Goal: Task Accomplishment & Management: Complete application form

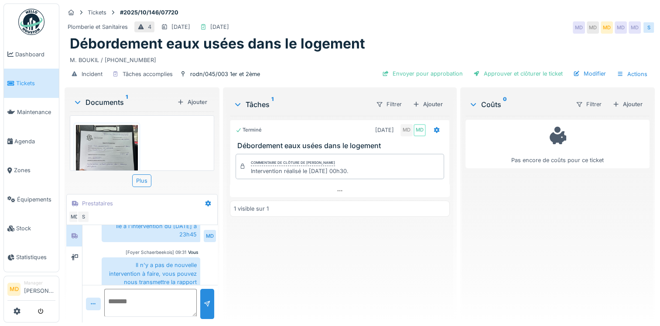
scroll to position [75, 0]
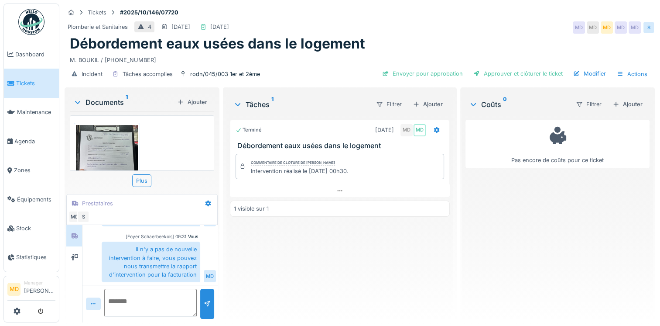
click at [115, 148] on img at bounding box center [107, 166] width 62 height 83
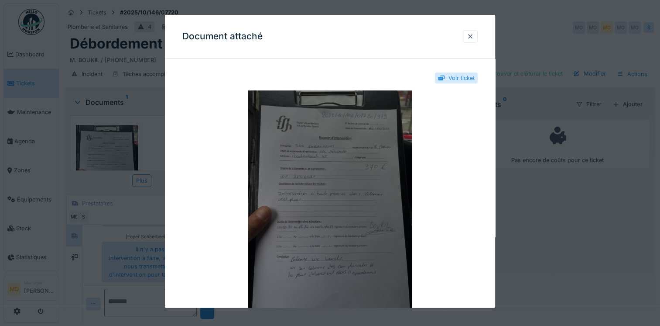
click at [370, 179] on img at bounding box center [329, 199] width 295 height 218
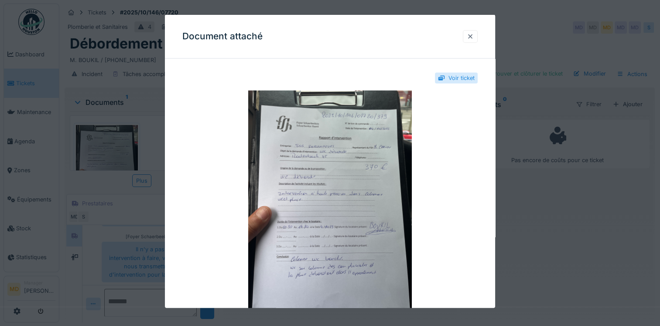
click at [474, 33] on div at bounding box center [470, 36] width 7 height 8
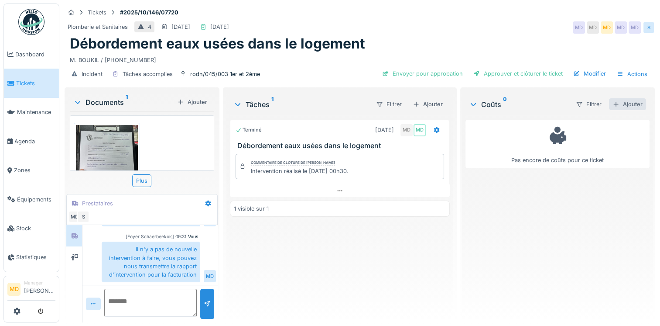
click at [622, 98] on div "Ajouter" at bounding box center [627, 104] width 37 height 12
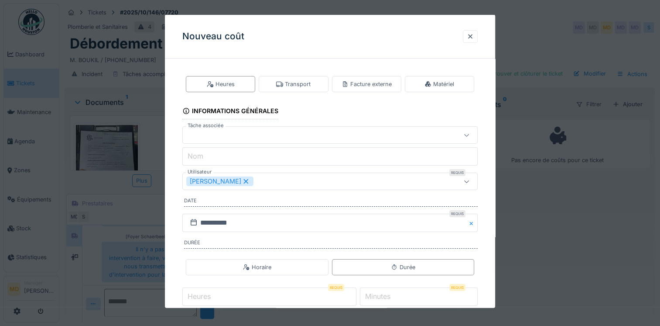
click at [234, 135] on div at bounding box center [312, 135] width 252 height 10
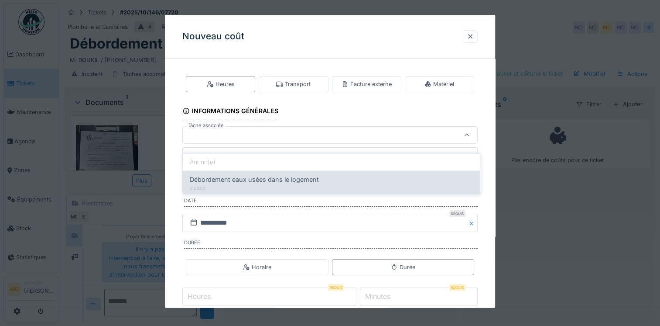
click at [241, 175] on span "Débordement eaux usées dans le logement" at bounding box center [254, 180] width 129 height 10
type input "******"
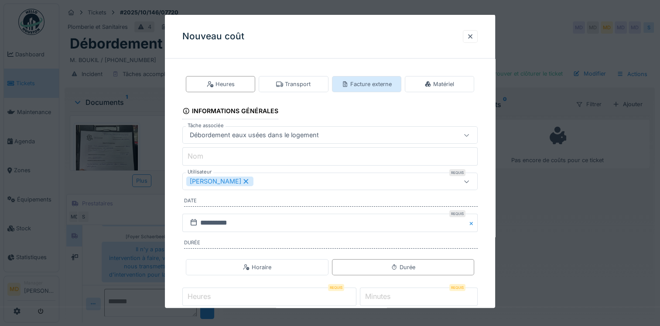
click at [361, 85] on div "Facture externe" at bounding box center [367, 84] width 50 height 8
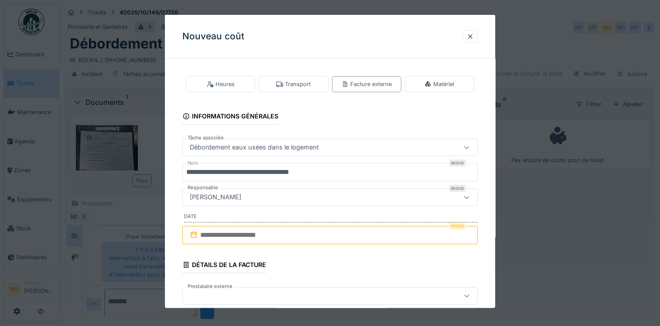
click at [225, 232] on input "text" at bounding box center [329, 235] width 295 height 18
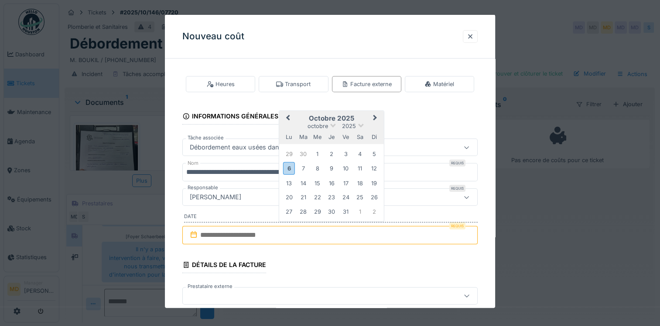
click at [300, 120] on h2 "octobre 2025" at bounding box center [331, 118] width 105 height 8
click at [357, 155] on div "4" at bounding box center [360, 154] width 12 height 12
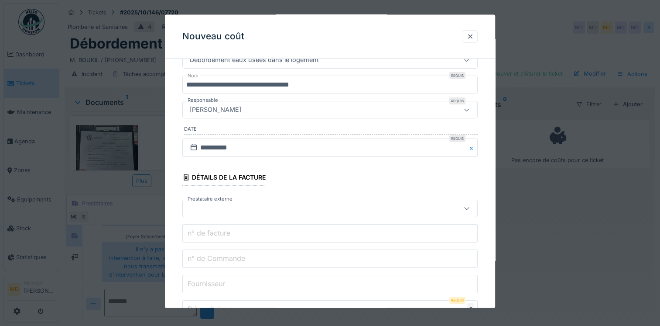
click at [271, 204] on div at bounding box center [312, 208] width 252 height 10
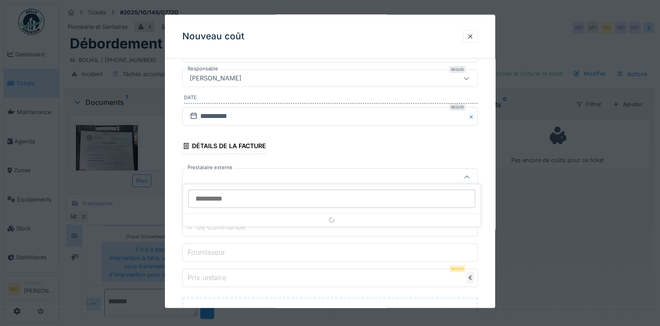
scroll to position [133, 0]
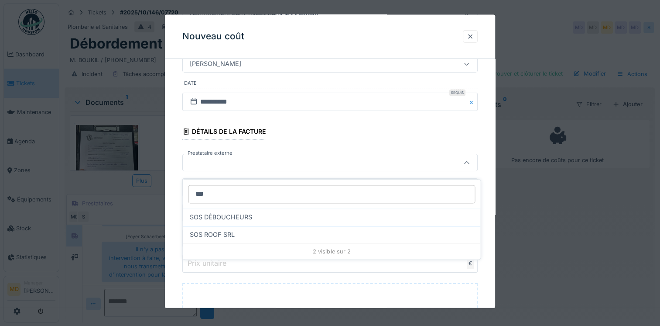
type input "***"
click at [271, 208] on div "SOS DÉBOUCHEURS" at bounding box center [332, 216] width 298 height 17
type input "***"
click at [226, 212] on label "n° de Commande" at bounding box center [216, 212] width 61 height 10
click at [226, 212] on input "n° de Commande" at bounding box center [329, 212] width 295 height 18
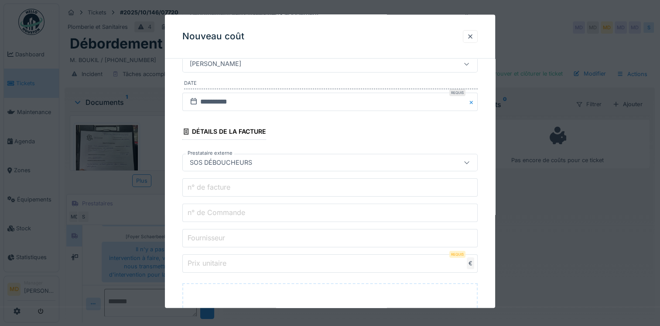
paste input "**********"
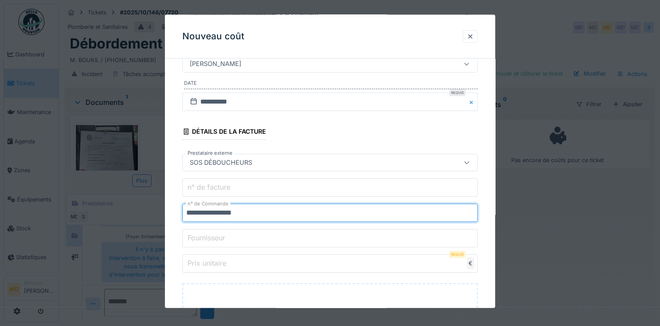
type input "**********"
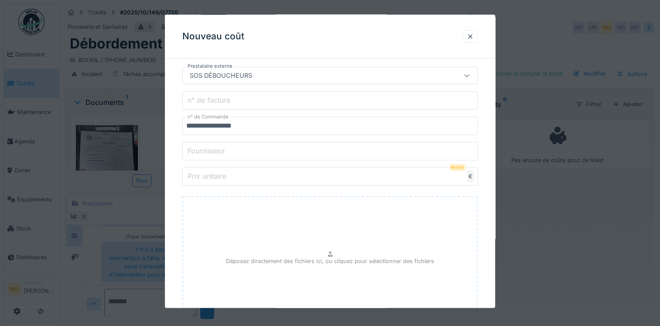
scroll to position [220, 0]
click at [229, 176] on input "Prix unitaire" at bounding box center [329, 176] width 295 height 18
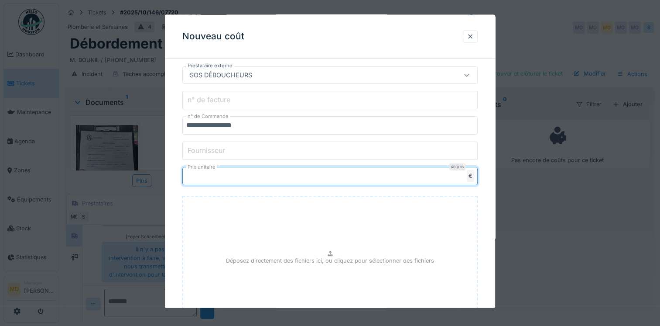
type input "***"
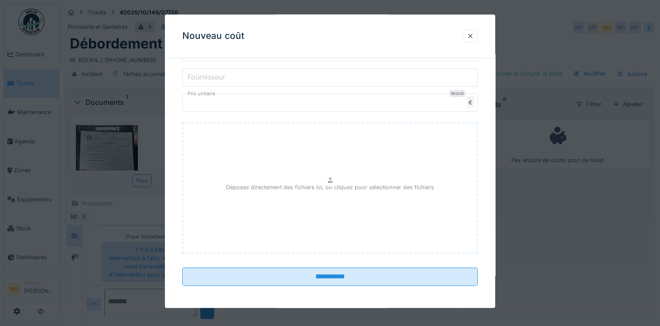
scroll to position [294, 0]
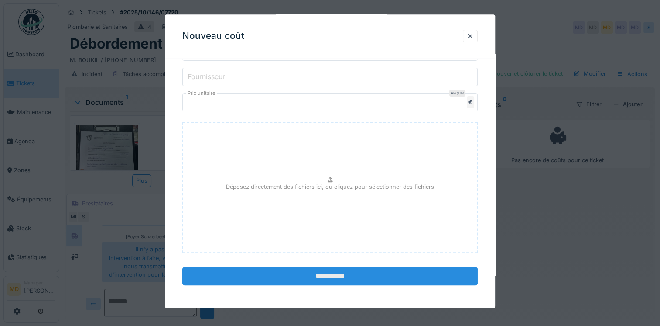
click at [355, 269] on input "**********" at bounding box center [329, 276] width 295 height 18
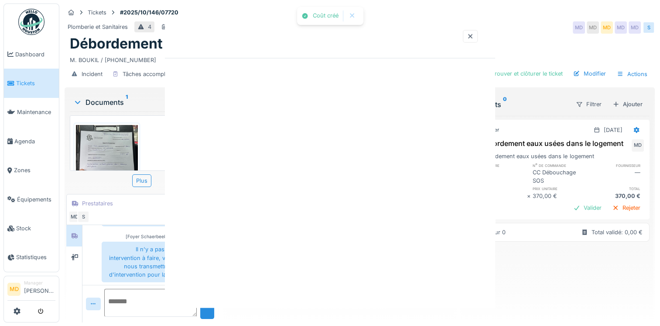
scroll to position [0, 0]
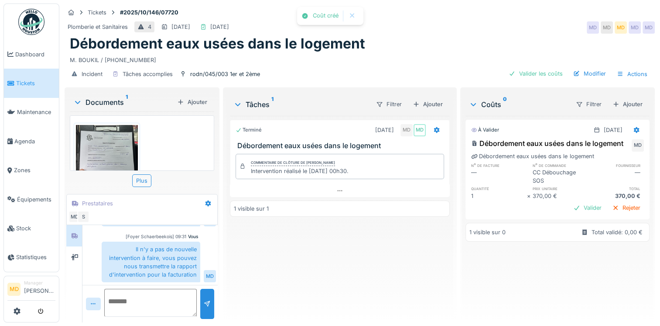
click at [127, 129] on img at bounding box center [107, 166] width 62 height 83
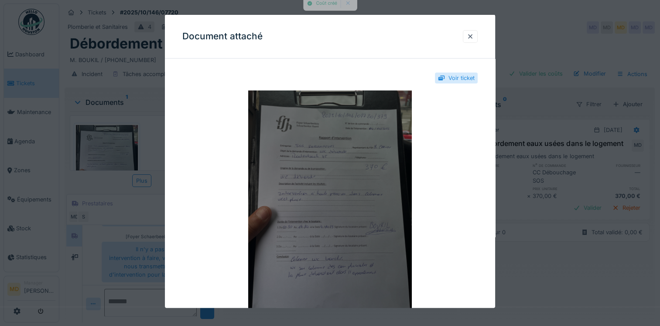
click at [337, 205] on img at bounding box center [329, 199] width 295 height 218
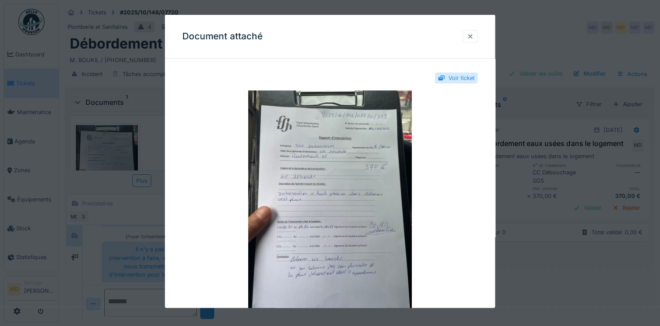
click at [471, 36] on div at bounding box center [470, 36] width 7 height 8
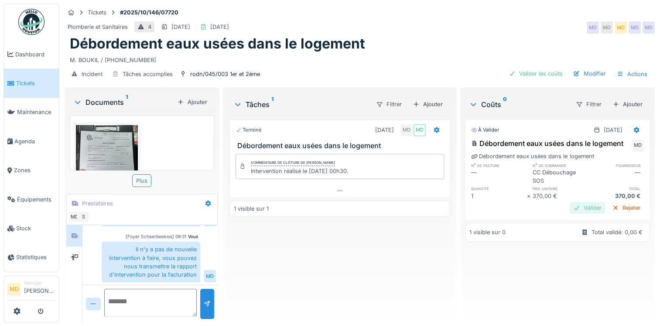
click at [574, 211] on div at bounding box center [577, 207] width 7 height 8
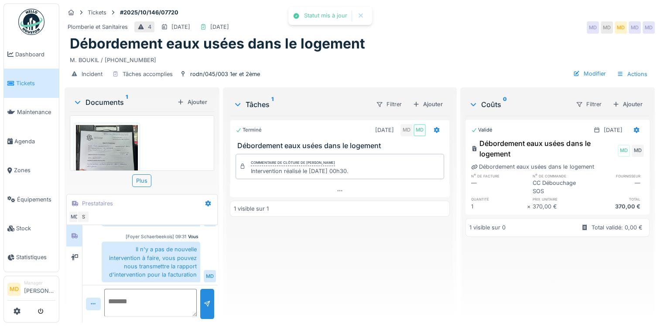
click at [583, 72] on div "Modifier Actions" at bounding box center [611, 74] width 82 height 13
click at [574, 69] on div at bounding box center [577, 73] width 7 height 8
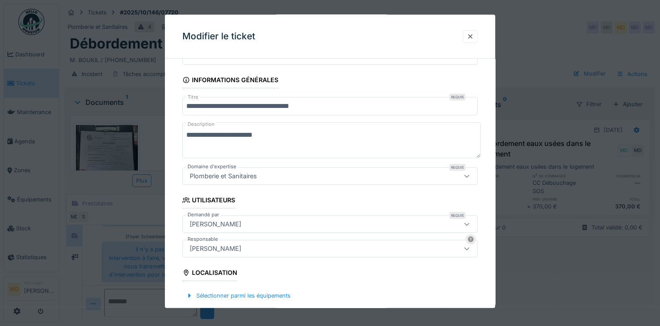
click at [233, 247] on div "[PERSON_NAME]" at bounding box center [312, 249] width 252 height 10
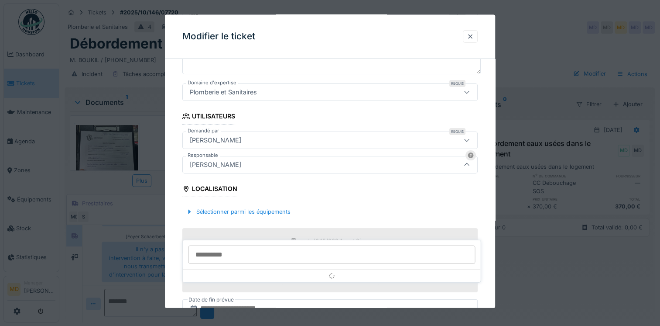
scroll to position [130, 0]
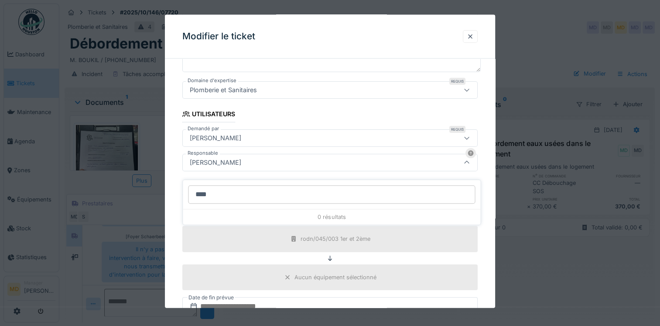
type input "*****"
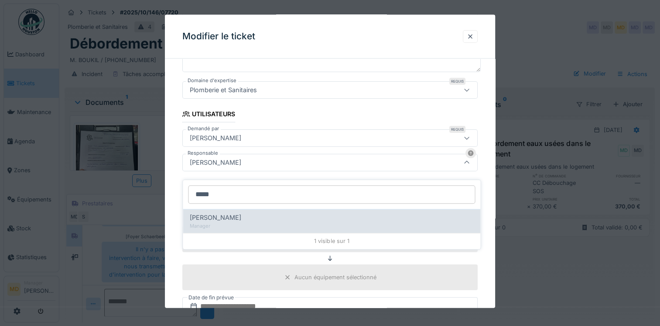
click at [237, 213] on span "Christian Bassette" at bounding box center [216, 218] width 52 height 10
type input "****"
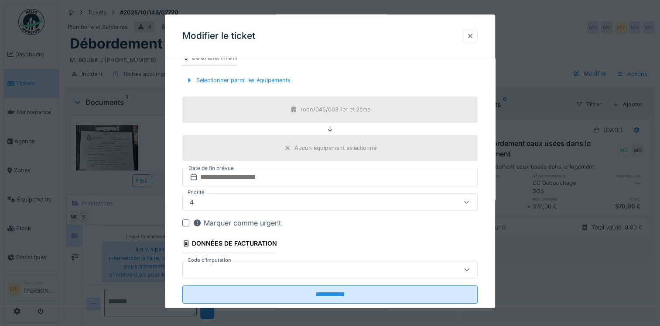
scroll to position [261, 0]
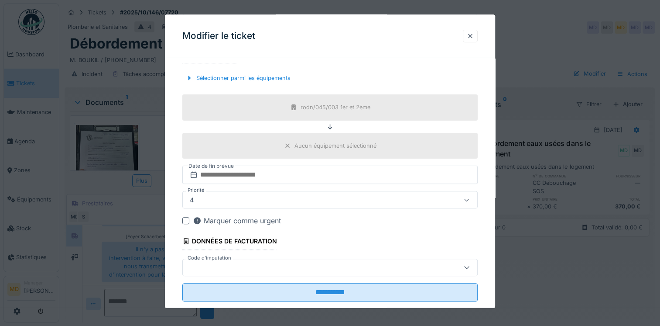
click at [269, 265] on div at bounding box center [312, 267] width 252 height 10
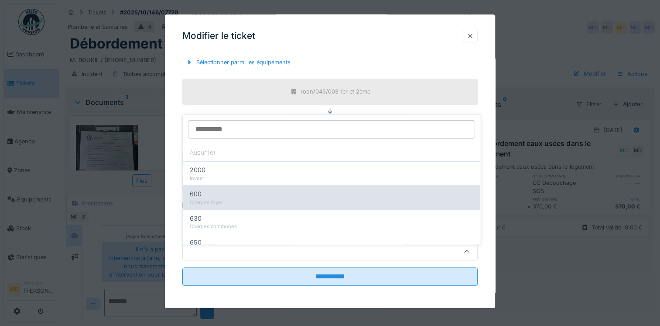
click at [227, 199] on div "Charges foyer" at bounding box center [332, 202] width 284 height 7
type input "***"
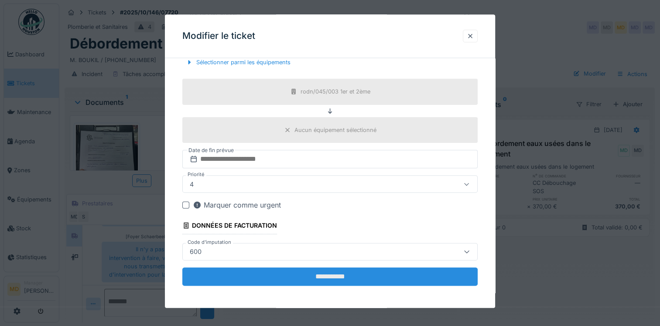
click at [313, 278] on input "**********" at bounding box center [329, 276] width 295 height 18
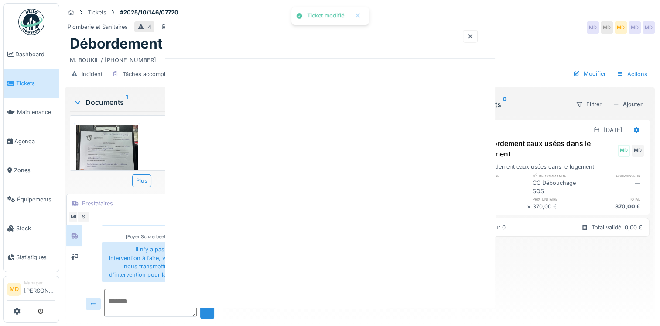
scroll to position [0, 0]
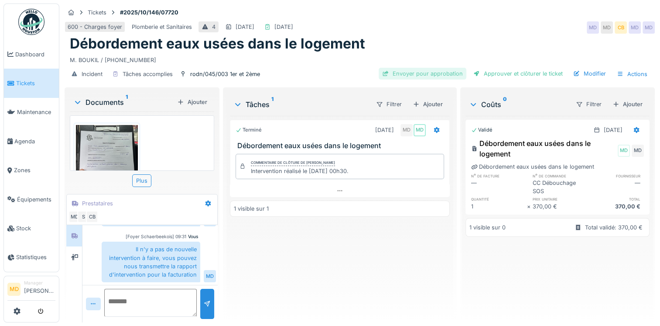
click at [437, 69] on div "Envoyer pour approbation" at bounding box center [423, 74] width 88 height 12
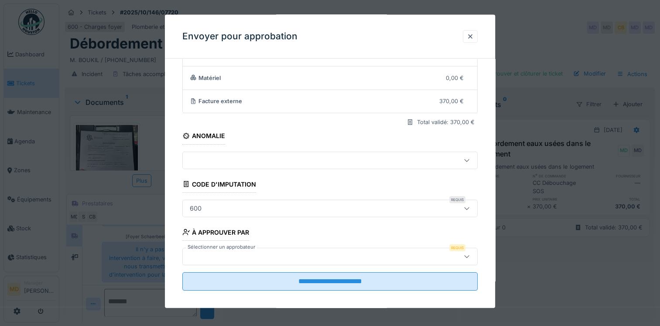
scroll to position [72, 0]
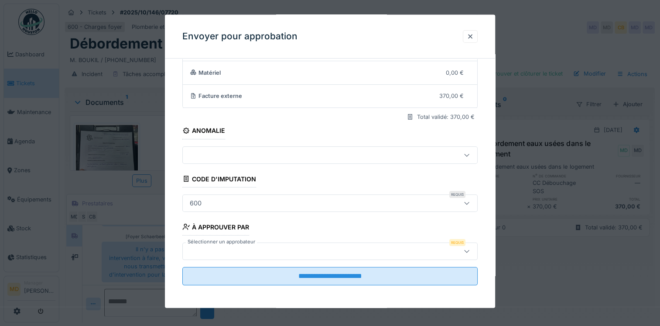
click at [216, 246] on div at bounding box center [312, 251] width 252 height 10
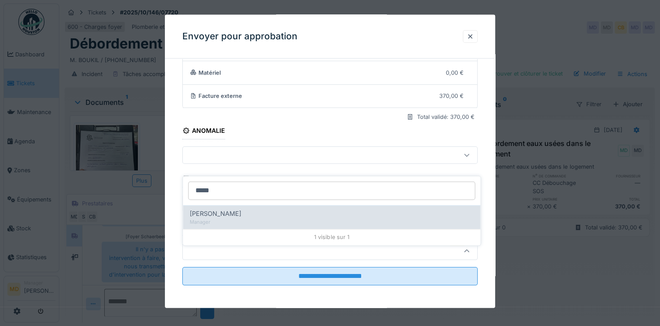
type input "*****"
click at [237, 209] on span "Christian Bassette" at bounding box center [216, 214] width 52 height 10
type input "****"
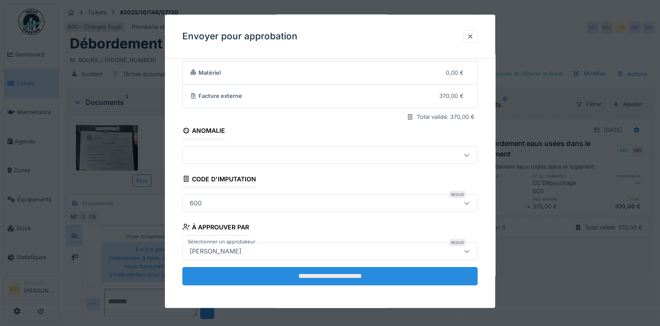
click at [324, 277] on input "**********" at bounding box center [329, 275] width 295 height 18
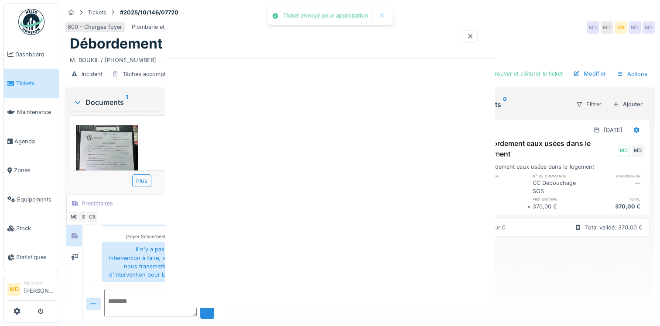
scroll to position [0, 0]
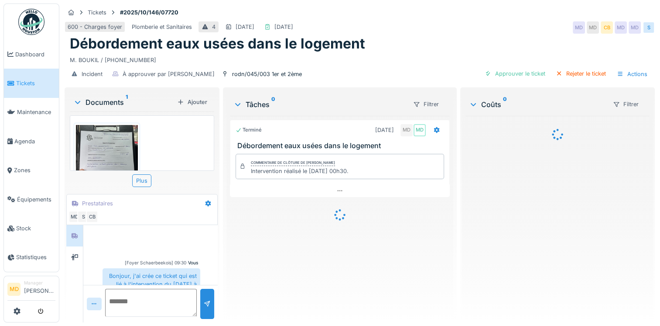
scroll to position [74, 0]
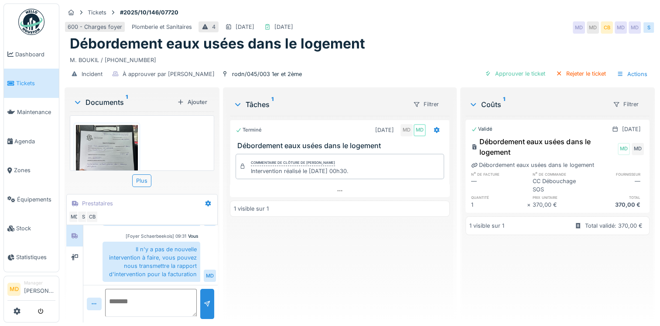
click at [125, 144] on img at bounding box center [107, 166] width 62 height 83
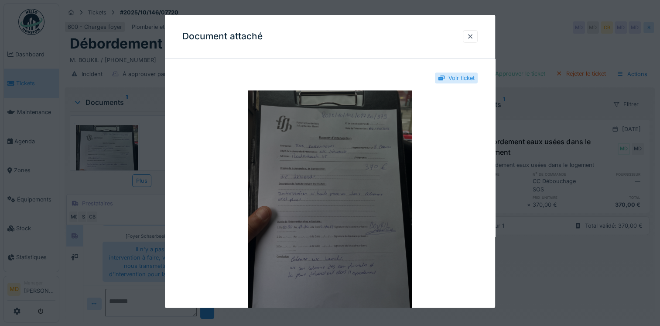
click at [329, 153] on img at bounding box center [329, 199] width 295 height 218
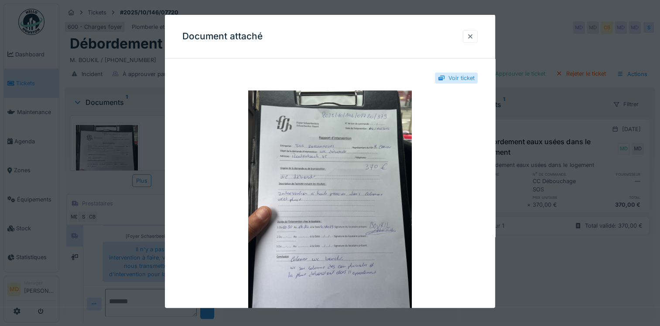
click at [474, 32] on div at bounding box center [470, 36] width 7 height 8
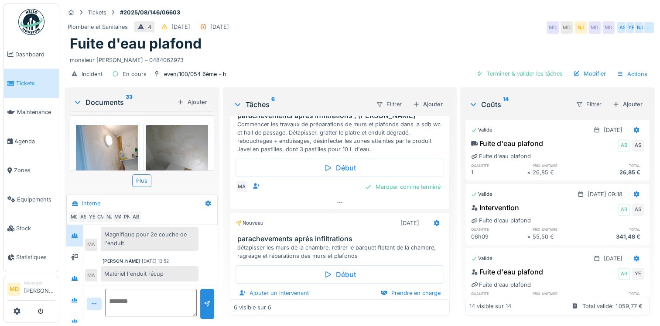
scroll to position [278, 0]
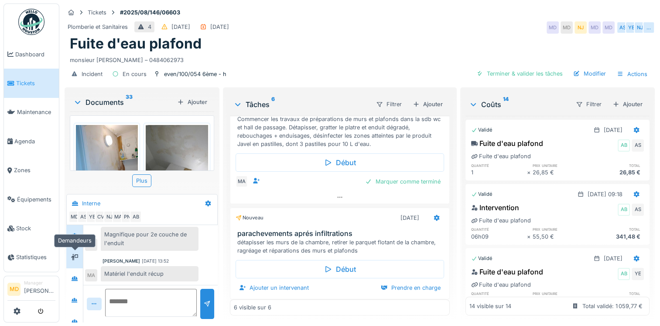
click at [75, 253] on div at bounding box center [74, 257] width 7 height 8
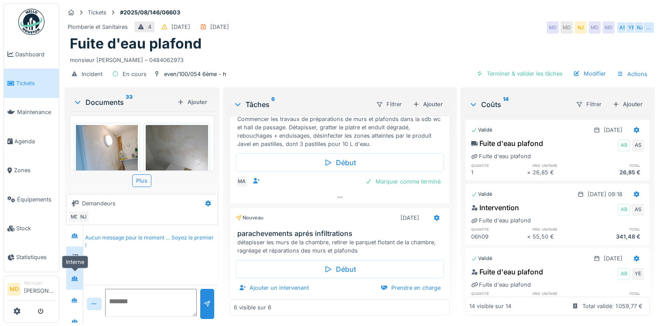
click at [75, 276] on icon at bounding box center [75, 278] width 6 height 5
click at [79, 295] on div at bounding box center [74, 300] width 13 height 11
click at [73, 289] on div at bounding box center [74, 291] width 13 height 14
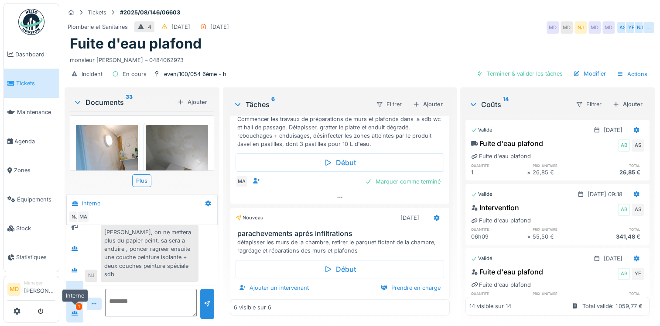
click at [75, 310] on icon at bounding box center [75, 312] width 6 height 5
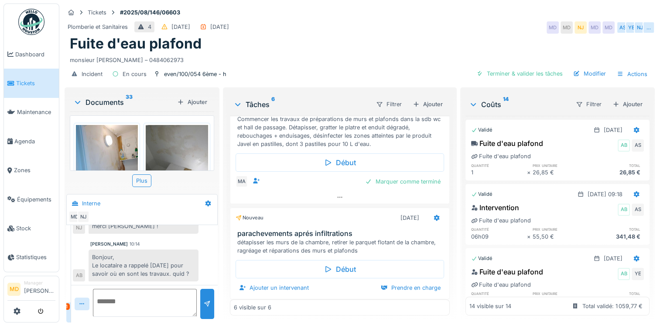
scroll to position [463, 0]
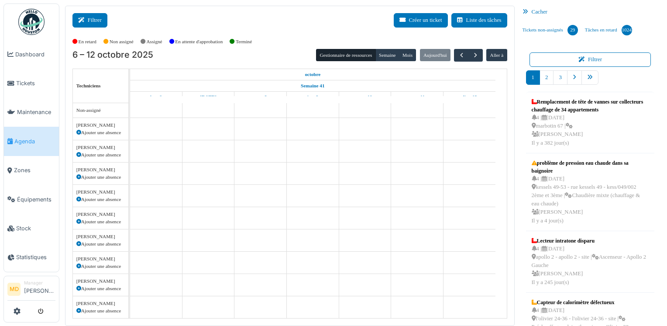
click at [98, 15] on button "Filtrer" at bounding box center [89, 20] width 35 height 14
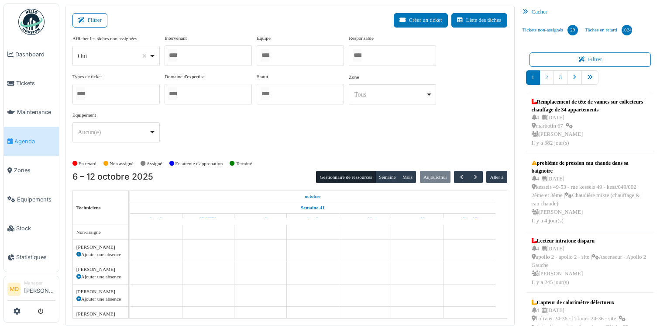
click at [196, 54] on div at bounding box center [208, 55] width 87 height 21
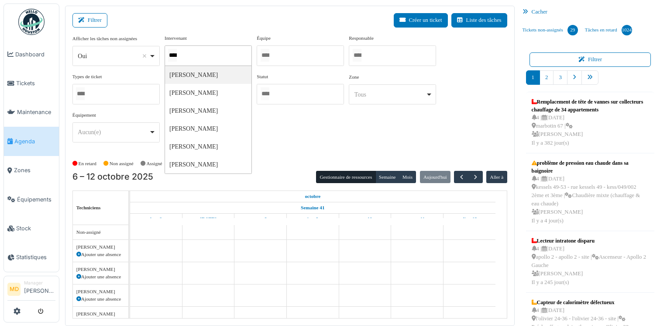
type input "*****"
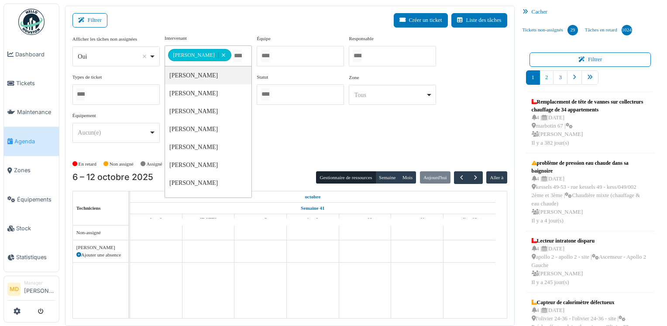
click at [372, 117] on div "**********" at bounding box center [289, 91] width 435 height 115
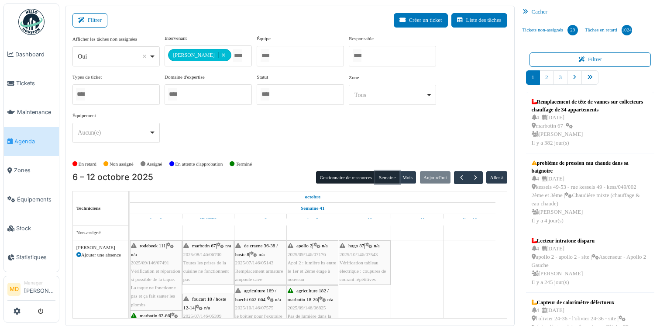
click at [376, 173] on button "Semaine" at bounding box center [387, 177] width 24 height 12
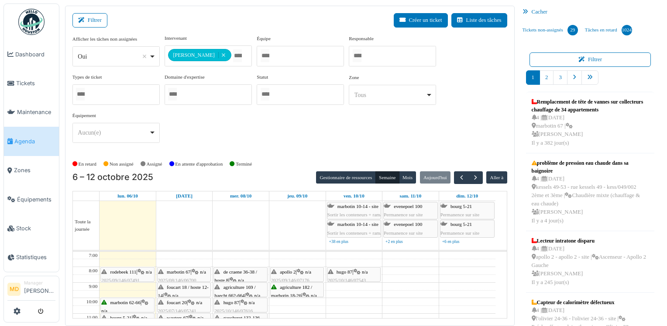
click at [522, 10] on icon at bounding box center [526, 12] width 9 height 6
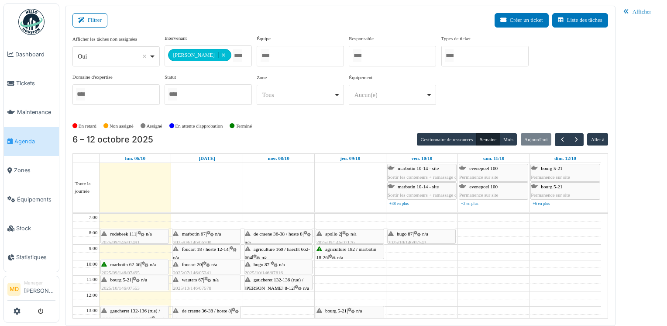
click at [203, 233] on span "marbotin 67" at bounding box center [194, 233] width 24 height 5
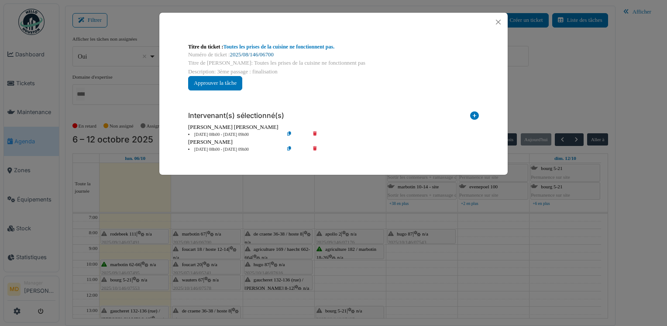
click at [264, 54] on link "2025/08/146/06700" at bounding box center [252, 55] width 44 height 6
click at [498, 23] on button "Close" at bounding box center [498, 22] width 12 height 12
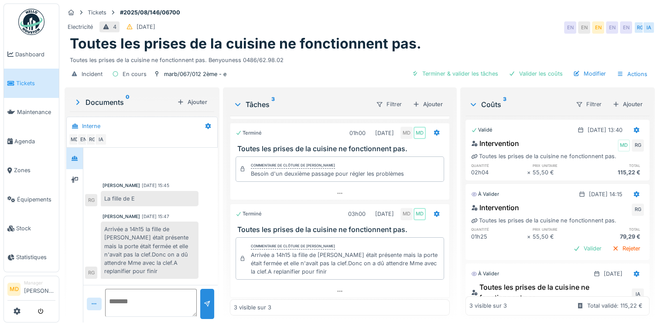
scroll to position [8, 0]
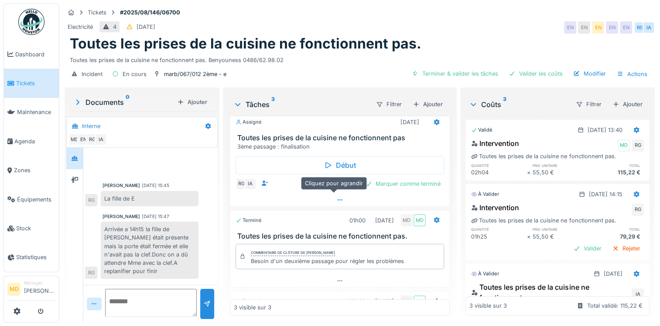
click at [337, 197] on icon at bounding box center [340, 200] width 7 height 6
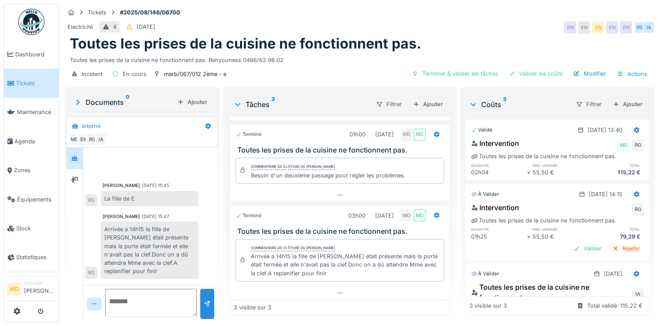
scroll to position [129, 0]
click at [330, 287] on div at bounding box center [339, 291] width 219 height 13
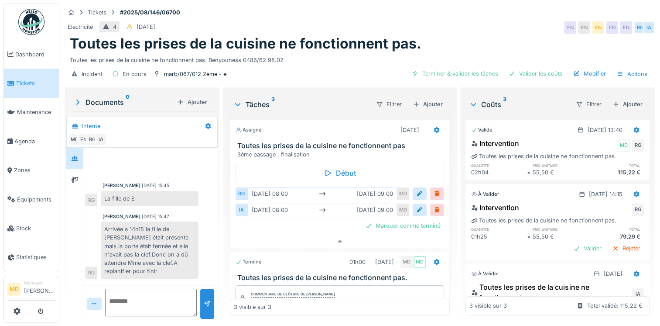
scroll to position [7, 0]
drag, startPoint x: 68, startPoint y: 168, endPoint x: 76, endPoint y: 169, distance: 7.4
click at [68, 169] on div at bounding box center [74, 179] width 17 height 21
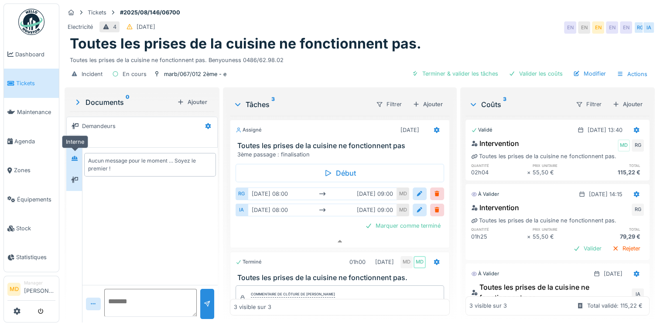
click at [77, 156] on icon at bounding box center [75, 158] width 6 height 5
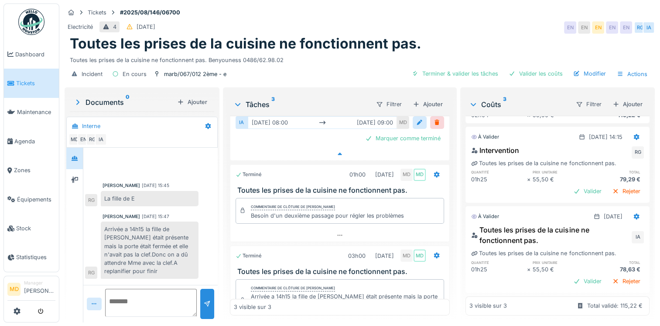
scroll to position [188, 0]
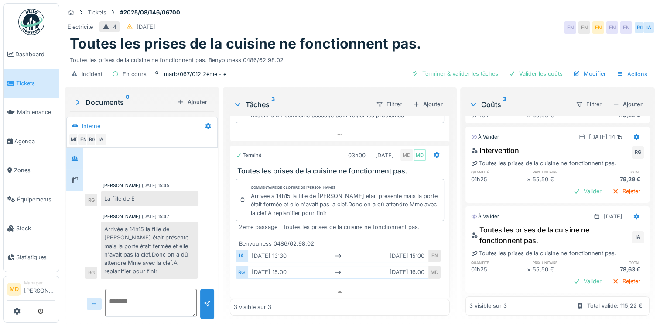
click at [66, 175] on div at bounding box center [74, 179] width 17 height 21
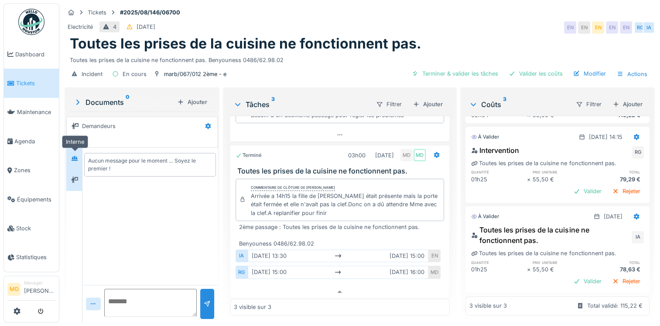
click at [71, 153] on div at bounding box center [74, 158] width 13 height 11
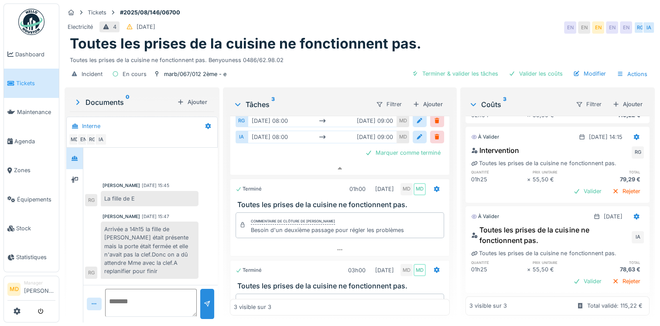
scroll to position [0, 0]
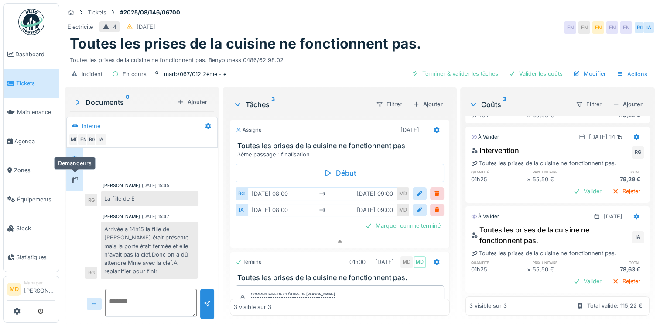
click at [80, 174] on div at bounding box center [74, 179] width 13 height 11
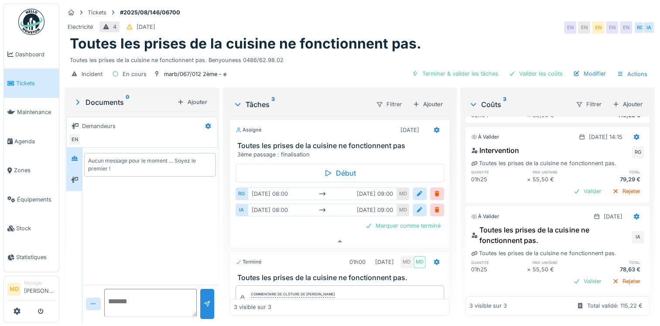
click at [67, 151] on div at bounding box center [74, 158] width 16 height 21
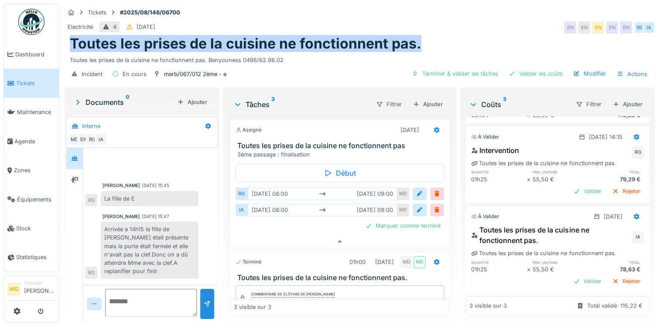
drag, startPoint x: 421, startPoint y: 41, endPoint x: 72, endPoint y: 41, distance: 349.2
click at [72, 41] on div "Toutes les prises de la cuisine ne fonctionnent pas." at bounding box center [360, 43] width 580 height 17
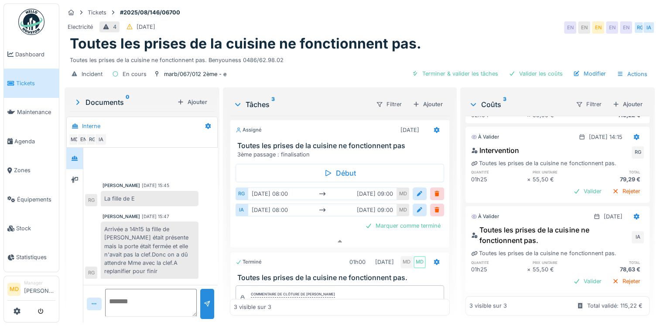
click at [406, 28] on div "Electricité 4 31/08/2025 EN EN EN EN EN RG IA" at bounding box center [360, 28] width 591 height 16
click at [431, 126] on div at bounding box center [436, 130] width 15 height 13
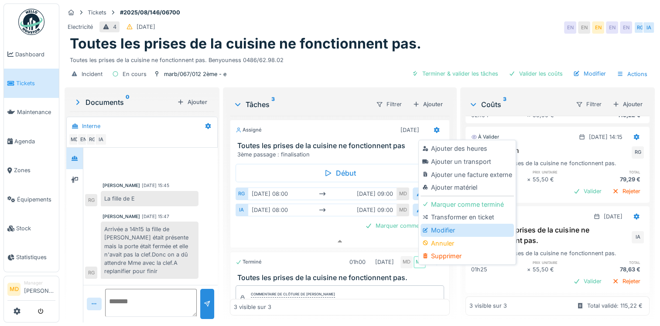
click at [448, 231] on div "Modifier" at bounding box center [467, 229] width 93 height 13
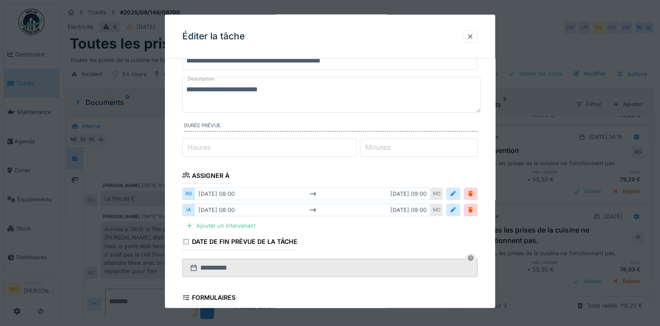
scroll to position [87, 0]
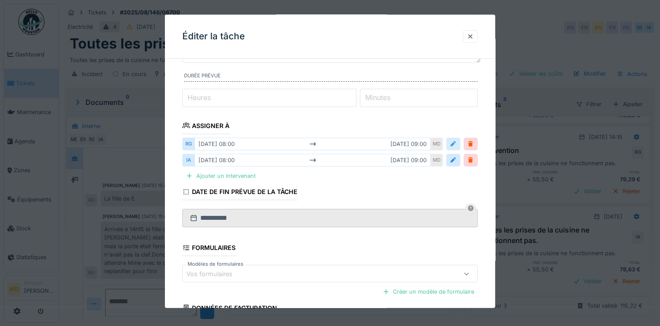
click at [457, 140] on div at bounding box center [453, 143] width 7 height 8
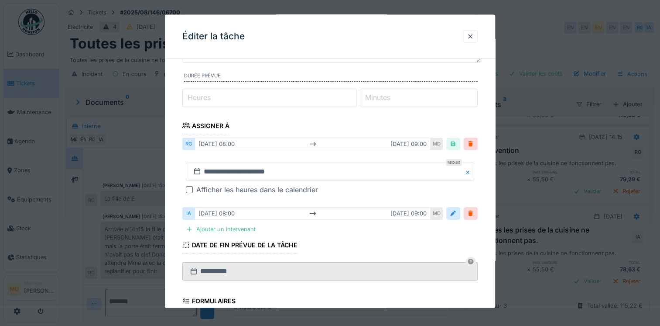
click at [222, 185] on div "Afficher les heures dans le calendrier" at bounding box center [257, 189] width 122 height 10
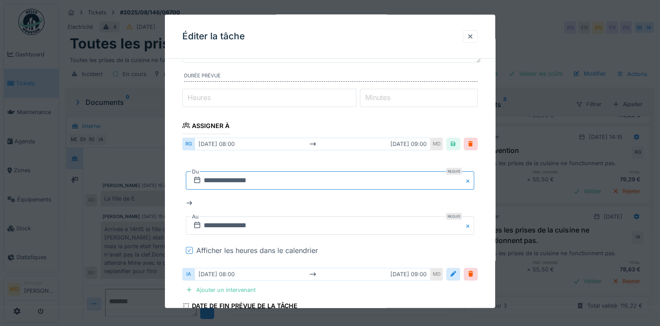
click at [222, 177] on input "**********" at bounding box center [330, 180] width 289 height 18
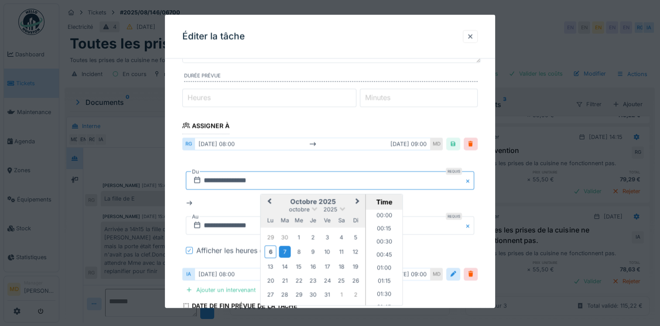
scroll to position [378, 0]
click at [285, 265] on div "14" at bounding box center [285, 266] width 12 height 12
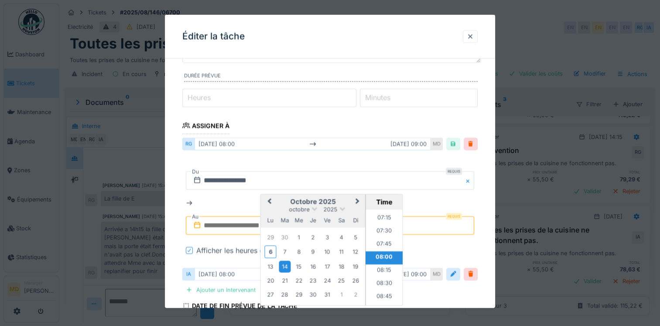
click at [380, 254] on li "08:00" at bounding box center [384, 257] width 37 height 13
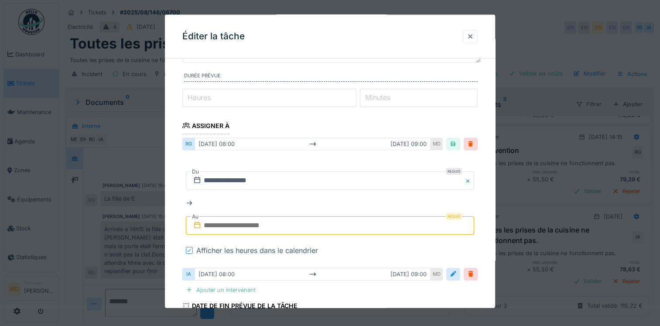
click at [280, 224] on input "text" at bounding box center [330, 225] width 289 height 18
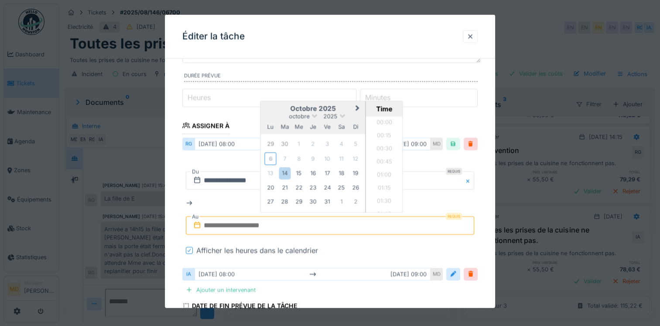
scroll to position [522, 0]
click at [283, 170] on div "14" at bounding box center [285, 173] width 12 height 12
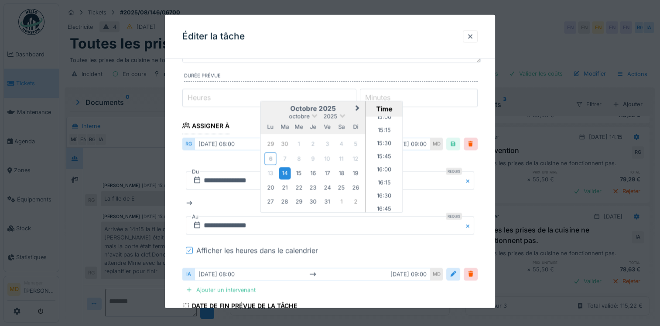
scroll to position [827, 0]
click at [384, 158] on li "16:30" at bounding box center [384, 159] width 37 height 13
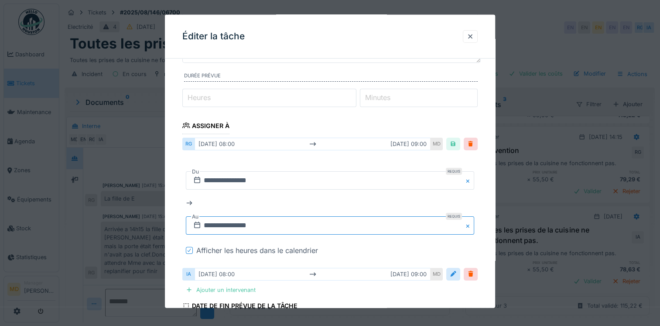
click at [300, 226] on input "**********" at bounding box center [330, 225] width 289 height 18
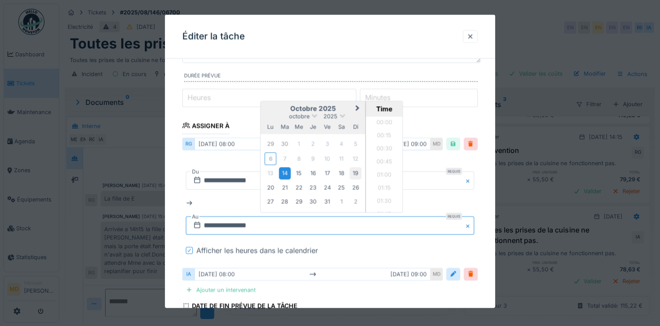
scroll to position [823, 0]
click at [382, 135] on li "16:00" at bounding box center [384, 137] width 37 height 13
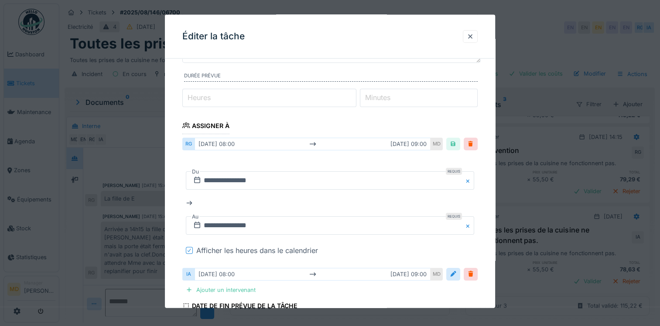
scroll to position [131, 0]
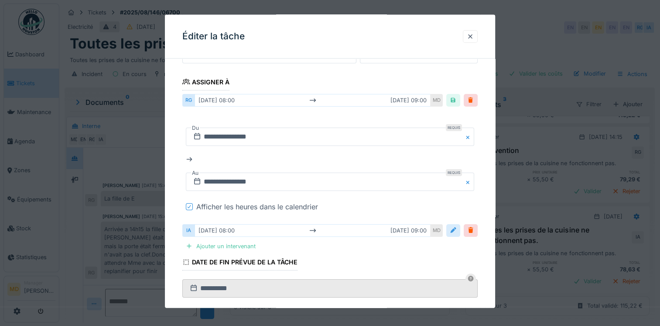
click at [457, 230] on div at bounding box center [453, 230] width 7 height 8
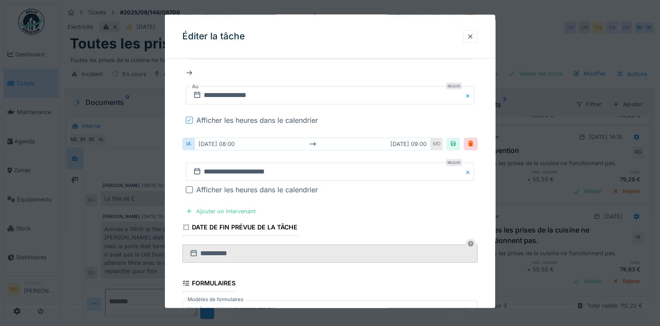
scroll to position [218, 0]
click at [212, 186] on div "Afficher les heures dans le calendrier" at bounding box center [257, 188] width 122 height 10
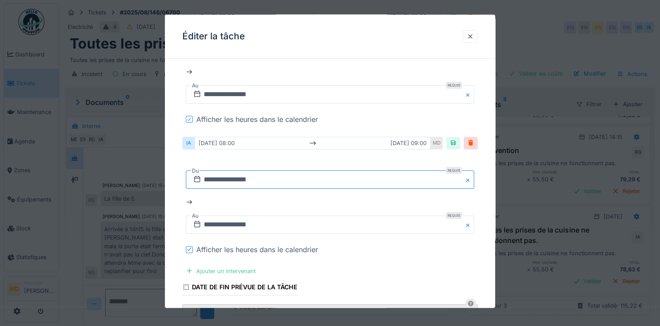
click at [257, 177] on input "**********" at bounding box center [330, 179] width 289 height 18
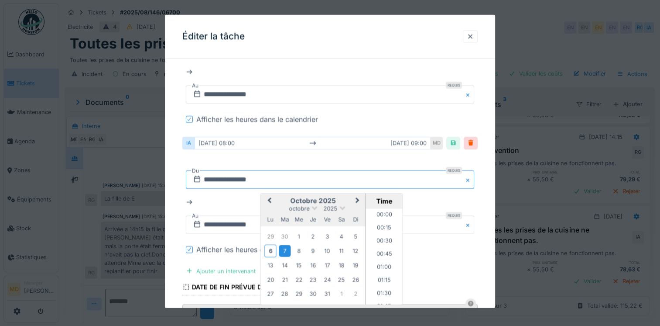
scroll to position [378, 0]
click at [285, 265] on div "14" at bounding box center [285, 265] width 12 height 12
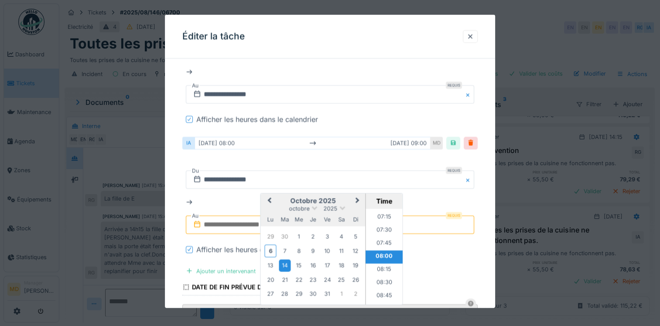
click at [382, 254] on li "08:00" at bounding box center [384, 256] width 37 height 13
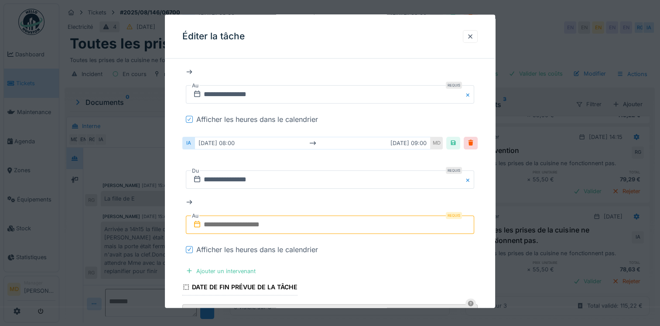
click at [317, 220] on input "text" at bounding box center [330, 224] width 289 height 18
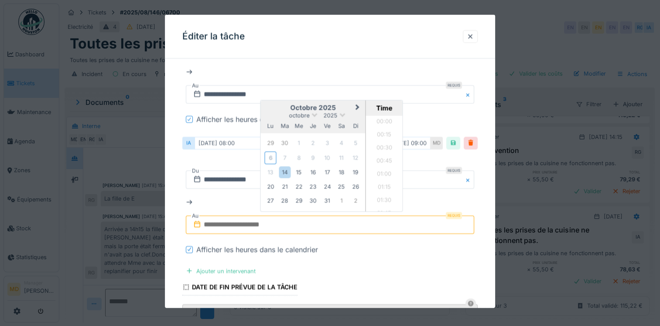
scroll to position [522, 0]
click at [286, 172] on div "14" at bounding box center [285, 172] width 12 height 12
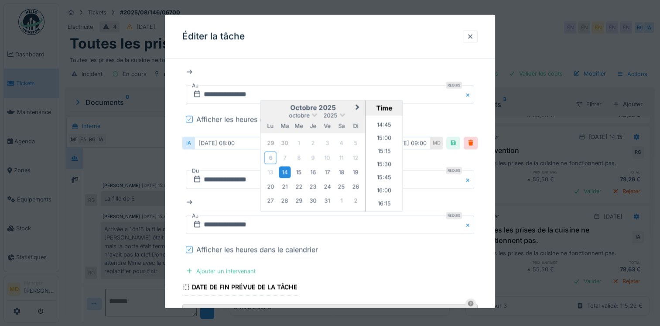
scroll to position [783, 0]
click at [386, 175] on li "16:00" at bounding box center [384, 176] width 37 height 13
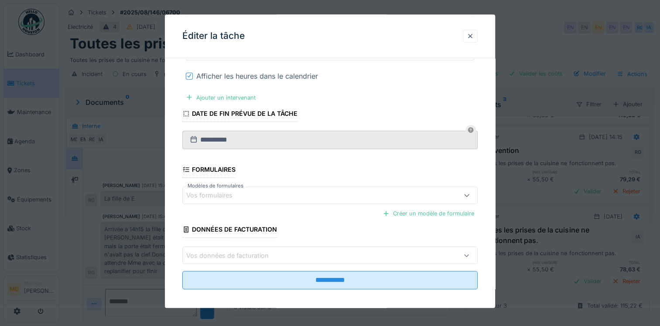
scroll to position [393, 0]
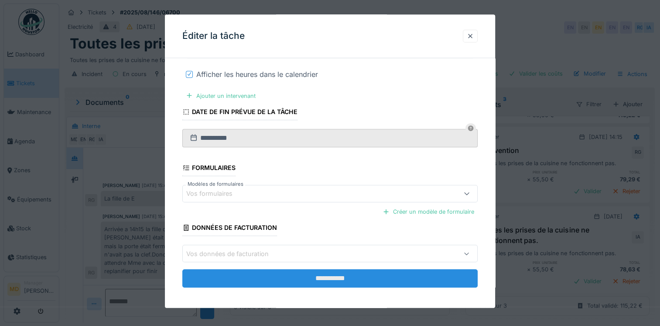
click at [348, 276] on input "**********" at bounding box center [329, 278] width 295 height 18
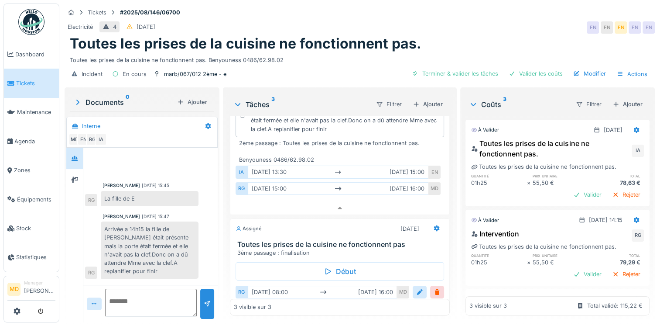
scroll to position [144, 0]
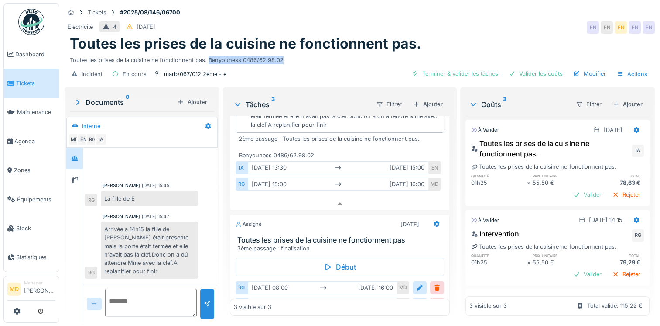
drag, startPoint x: 281, startPoint y: 55, endPoint x: 206, endPoint y: 55, distance: 75.1
click at [206, 55] on div "Toutes les prises de la cuisine ne fonctionnent pas. Benyouness 0486/62.98.02" at bounding box center [360, 58] width 580 height 12
copy div "Benyouness 0486/62.98.02"
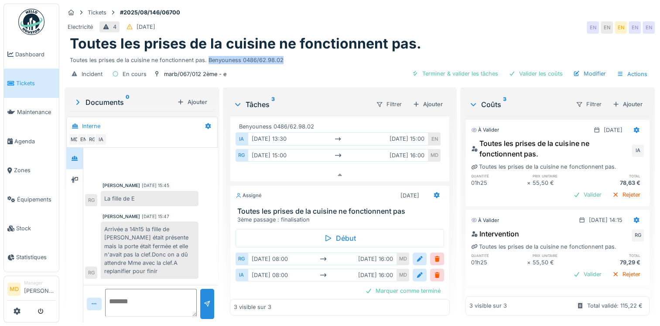
scroll to position [188, 0]
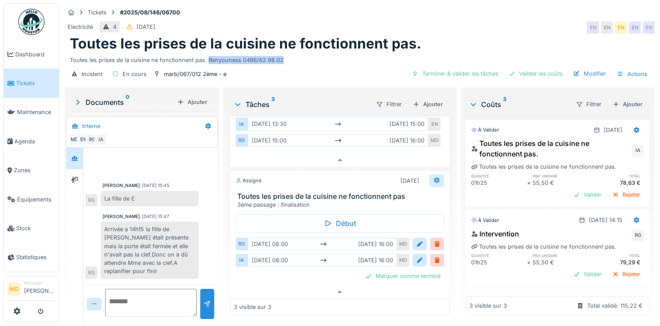
click at [429, 174] on div at bounding box center [436, 180] width 15 height 13
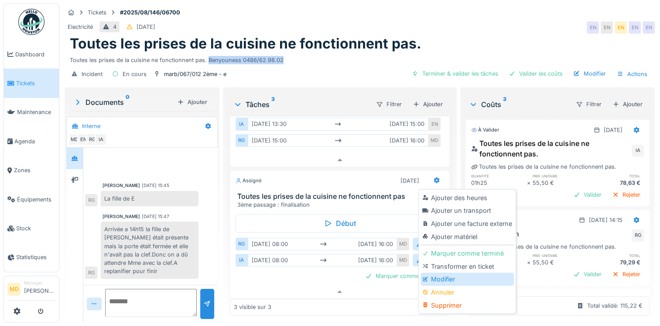
click at [436, 272] on div "Modifier" at bounding box center [467, 278] width 93 height 13
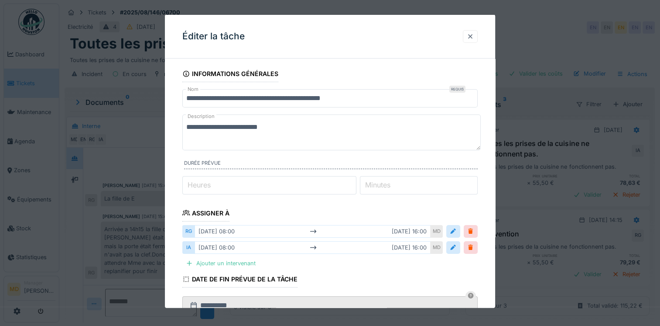
click at [473, 36] on div at bounding box center [470, 36] width 7 height 8
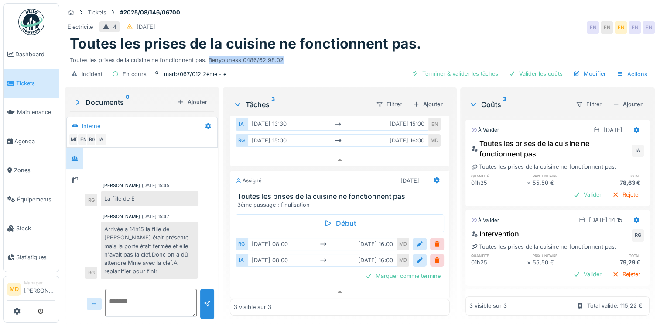
scroll to position [7, 0]
click at [279, 52] on div "Toutes les prises de la cuisine ne fonctionnent pas. Benyouness 0486/62.98.02" at bounding box center [360, 58] width 580 height 12
click at [434, 177] on icon at bounding box center [437, 180] width 6 height 6
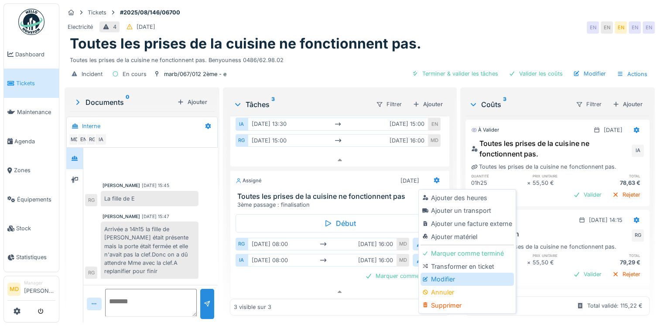
click at [465, 273] on div "Modifier" at bounding box center [467, 278] width 93 height 13
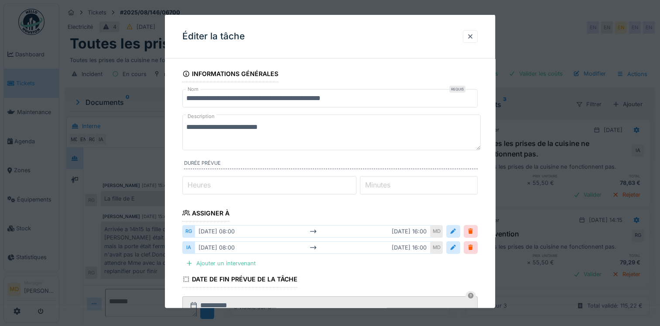
click at [298, 122] on textarea "**********" at bounding box center [331, 132] width 299 height 36
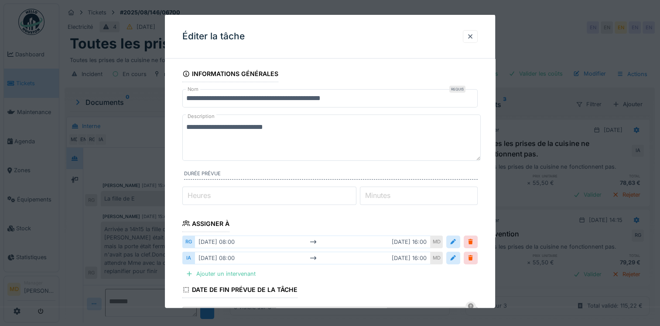
paste textarea "**********"
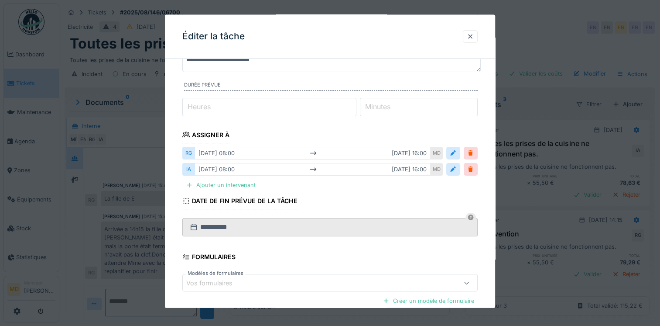
scroll to position [87, 0]
type textarea "**********"
click at [230, 109] on input "*" at bounding box center [269, 108] width 174 height 18
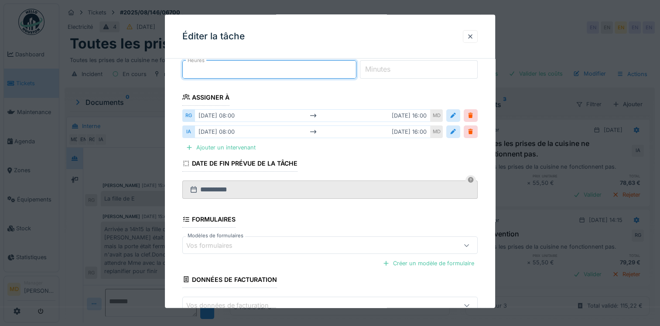
scroll to position [180, 0]
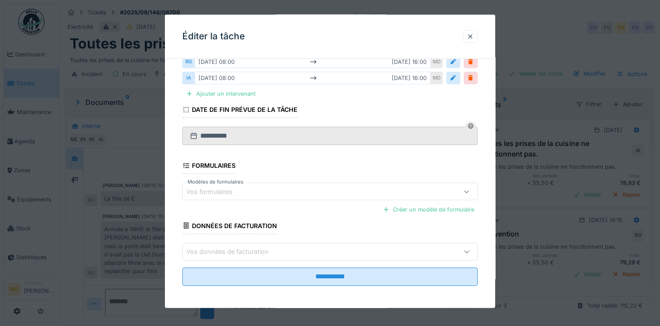
type input "*"
click at [347, 287] on fieldset "**********" at bounding box center [329, 89] width 295 height 407
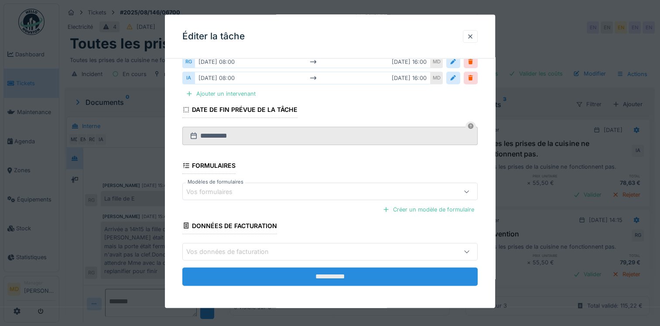
click at [347, 274] on input "**********" at bounding box center [329, 276] width 295 height 18
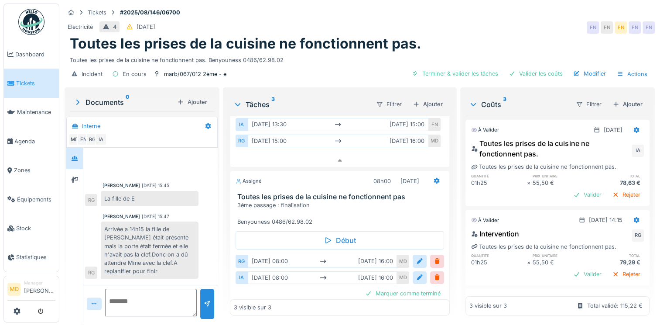
scroll to position [204, 0]
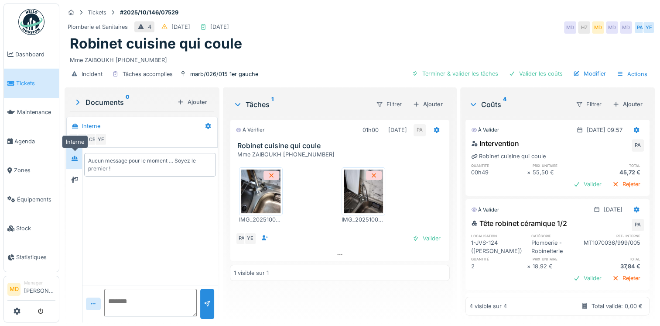
click at [73, 158] on icon at bounding box center [75, 158] width 6 height 5
click at [71, 185] on div at bounding box center [74, 179] width 13 height 14
click at [76, 163] on div at bounding box center [74, 158] width 13 height 14
click at [257, 184] on img at bounding box center [260, 191] width 39 height 44
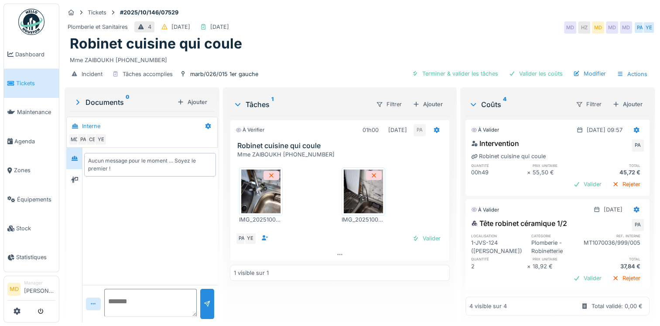
click at [364, 197] on img at bounding box center [363, 191] width 39 height 44
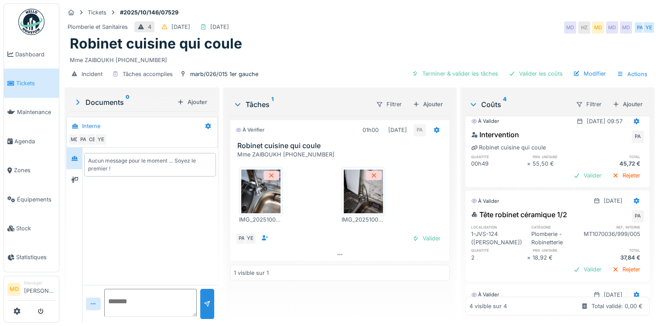
scroll to position [0, 0]
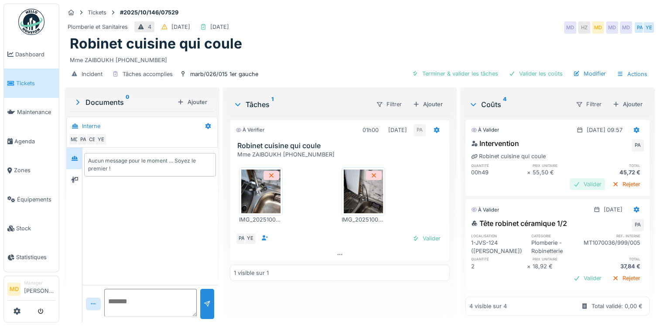
click at [570, 178] on div "Valider" at bounding box center [587, 184] width 35 height 12
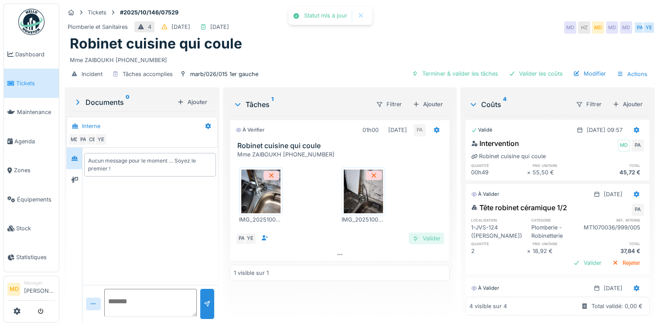
click at [423, 232] on div "Valider" at bounding box center [426, 238] width 35 height 12
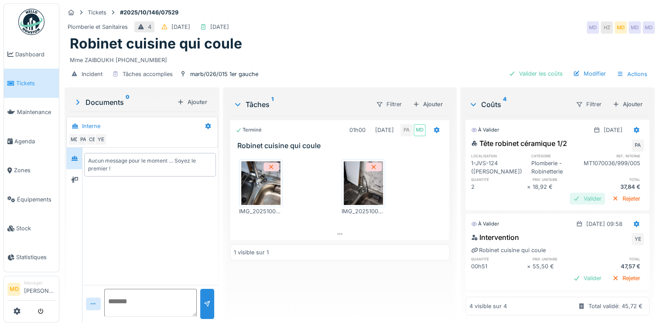
click at [570, 192] on div "Valider" at bounding box center [587, 198] width 35 height 12
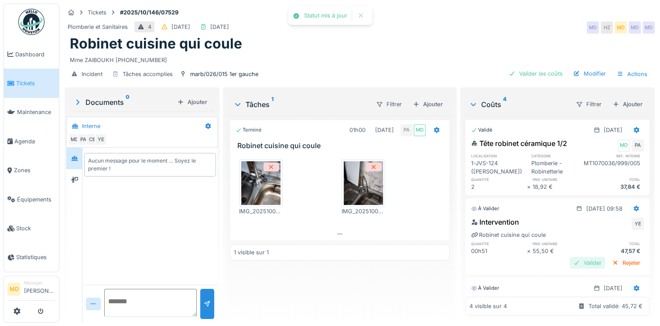
click at [573, 259] on div "Valider" at bounding box center [587, 263] width 35 height 12
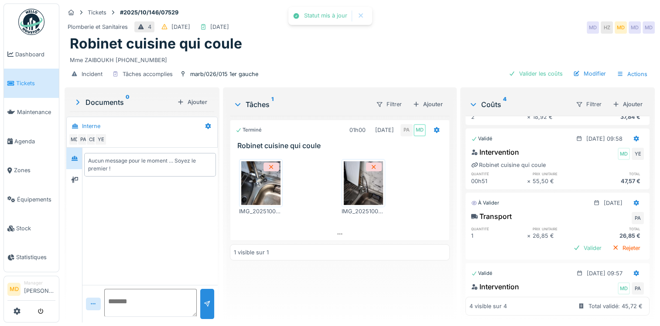
scroll to position [87, 0]
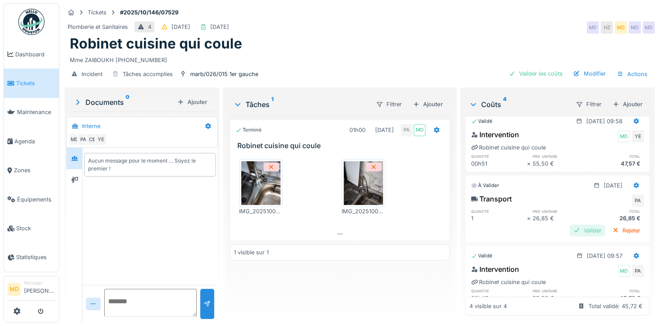
click at [570, 224] on div "Valider" at bounding box center [587, 230] width 35 height 12
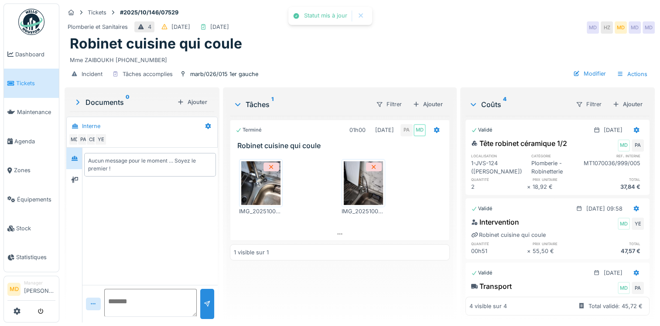
scroll to position [0, 0]
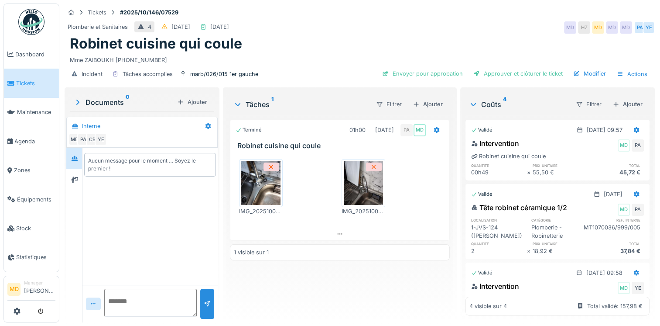
click at [361, 189] on img at bounding box center [363, 183] width 39 height 44
click at [585, 75] on div "Modifier" at bounding box center [590, 74] width 40 height 12
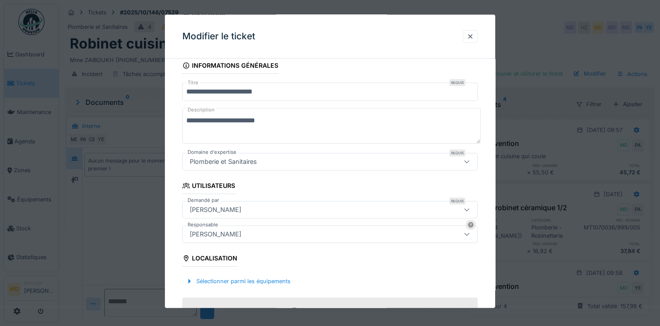
scroll to position [131, 0]
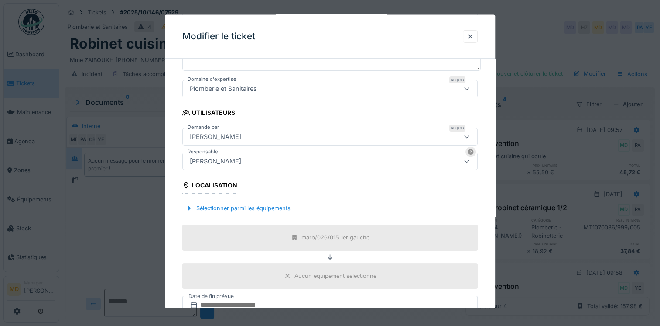
click at [219, 161] on div "[PERSON_NAME]" at bounding box center [215, 161] width 58 height 10
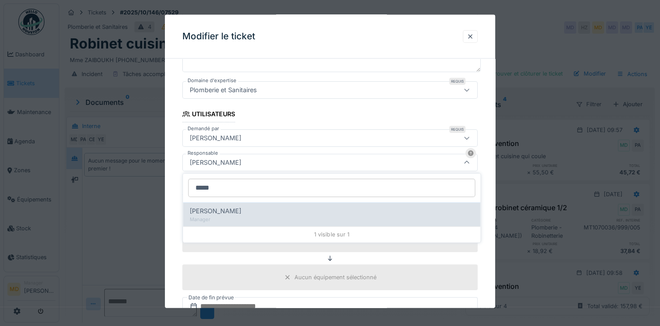
type input "*****"
click at [223, 216] on div "Manager" at bounding box center [332, 219] width 284 height 7
type input "****"
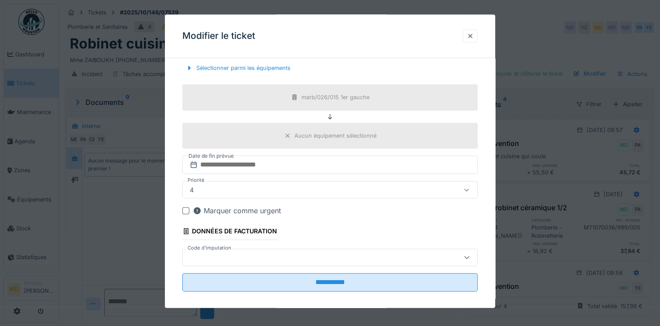
scroll to position [276, 0]
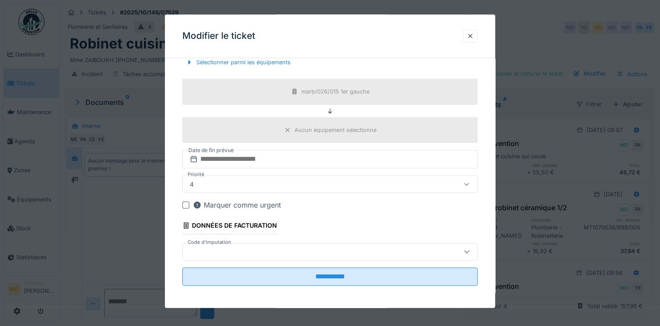
click at [267, 253] on div at bounding box center [312, 252] width 252 height 10
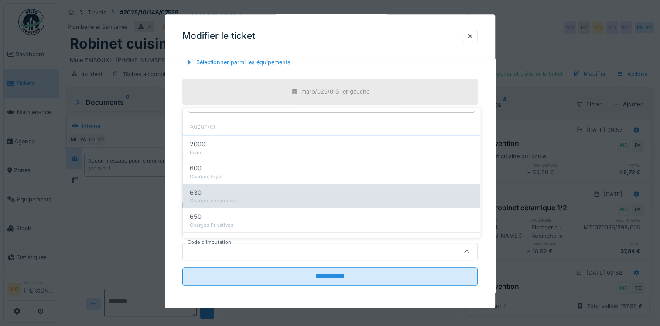
scroll to position [28, 0]
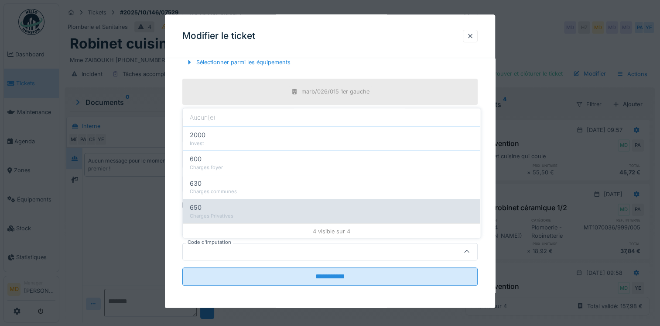
click at [232, 210] on div "650" at bounding box center [332, 208] width 284 height 10
type input "***"
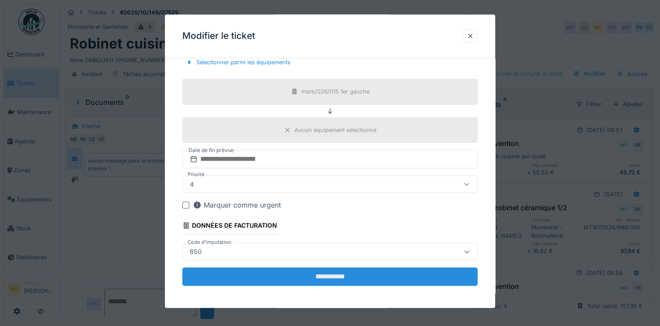
click at [326, 278] on input "**********" at bounding box center [329, 276] width 295 height 18
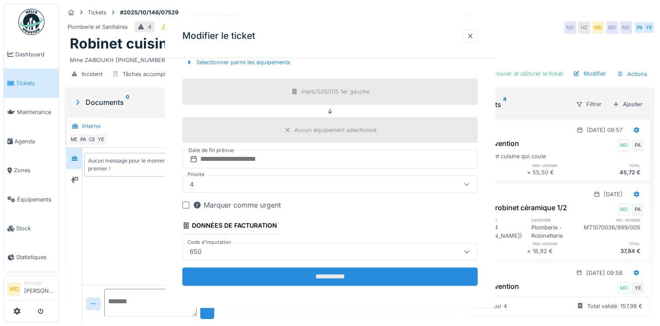
scroll to position [0, 0]
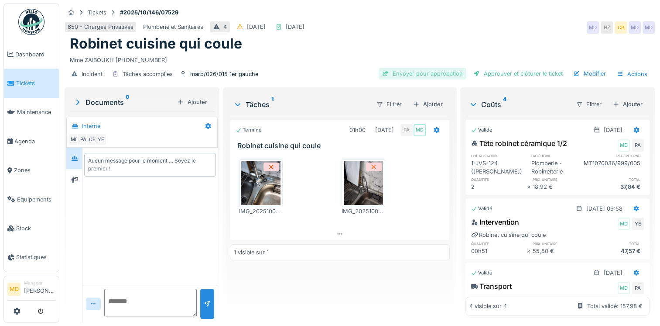
click at [417, 74] on div "Envoyer pour approbation" at bounding box center [423, 74] width 88 height 12
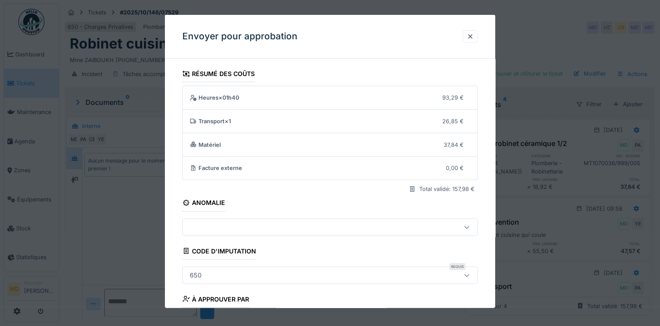
scroll to position [72, 0]
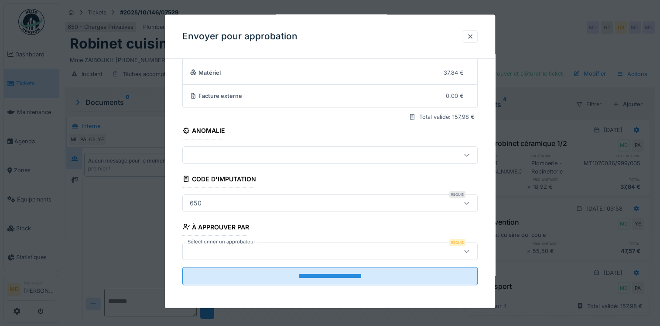
click at [232, 252] on div at bounding box center [312, 251] width 252 height 10
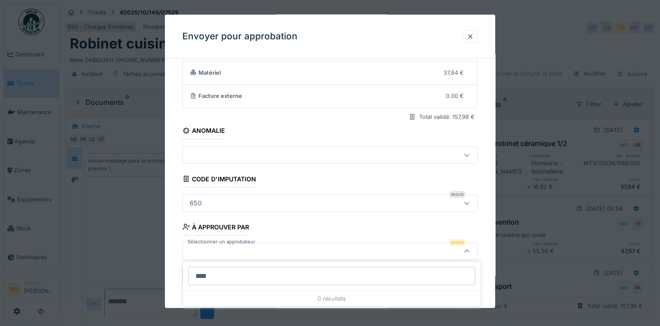
type input "*****"
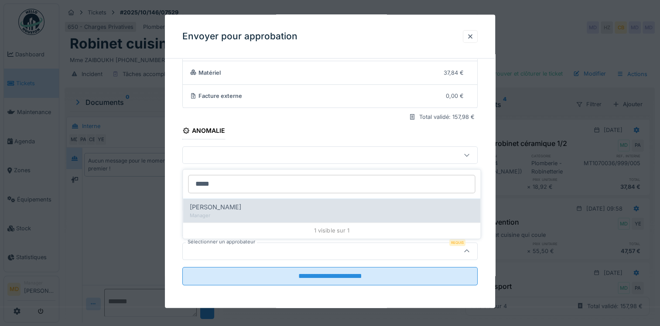
click at [232, 218] on div "Manager" at bounding box center [332, 215] width 284 height 7
type input "****"
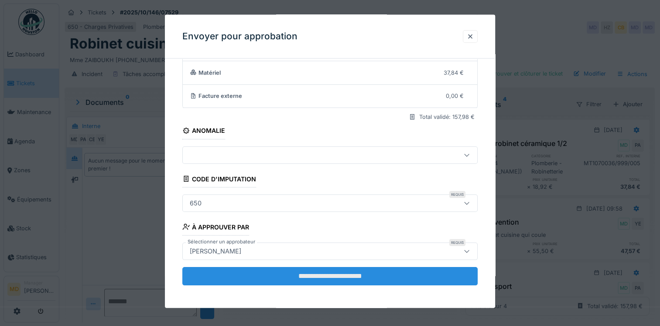
click at [303, 279] on input "**********" at bounding box center [329, 275] width 295 height 18
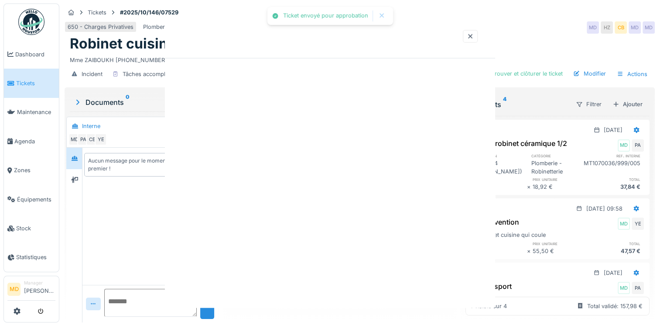
scroll to position [0, 0]
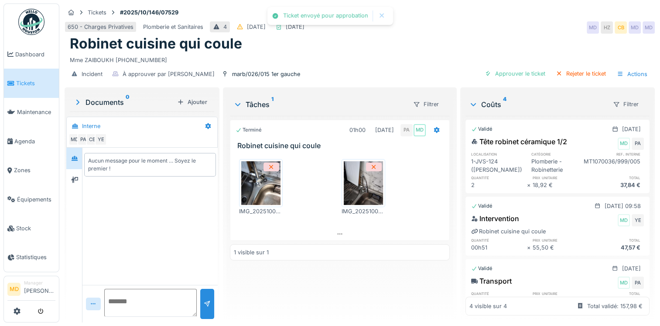
click at [260, 182] on img at bounding box center [260, 183] width 39 height 44
click at [366, 193] on img at bounding box center [363, 183] width 39 height 44
